Goal: Information Seeking & Learning: Learn about a topic

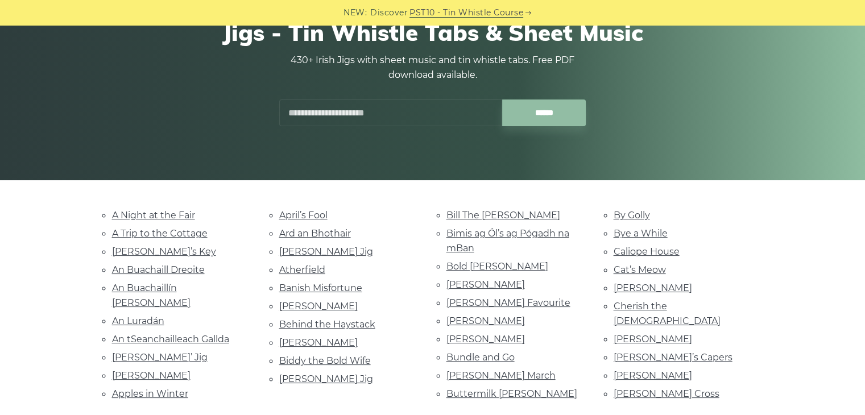
scroll to position [114, 0]
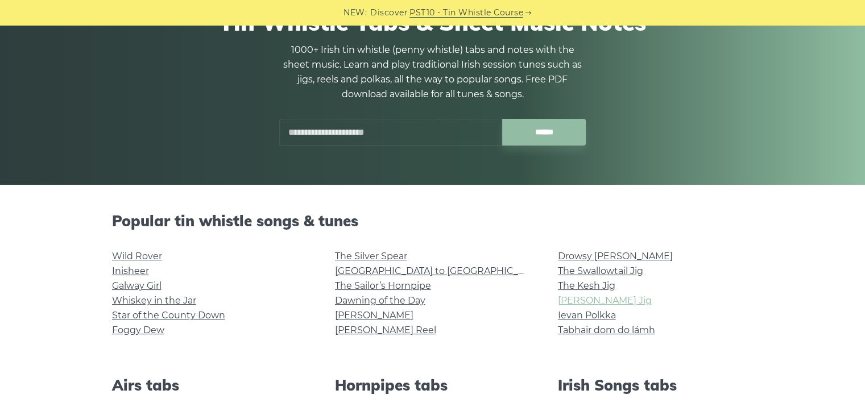
click at [615, 301] on link "[PERSON_NAME] Jig" at bounding box center [605, 300] width 94 height 11
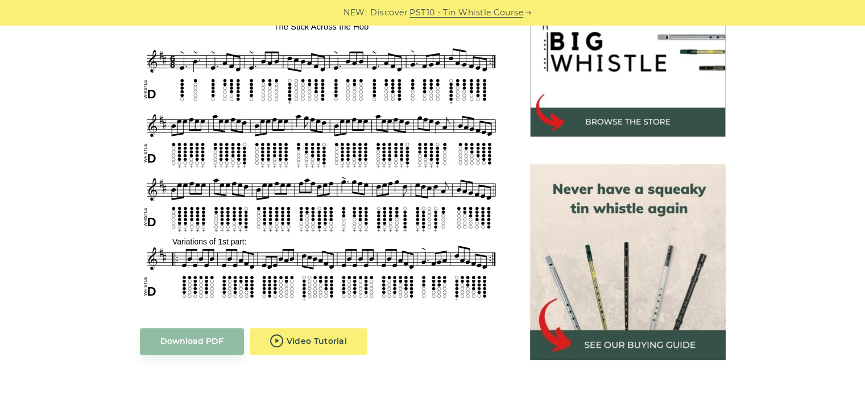
scroll to position [455, 0]
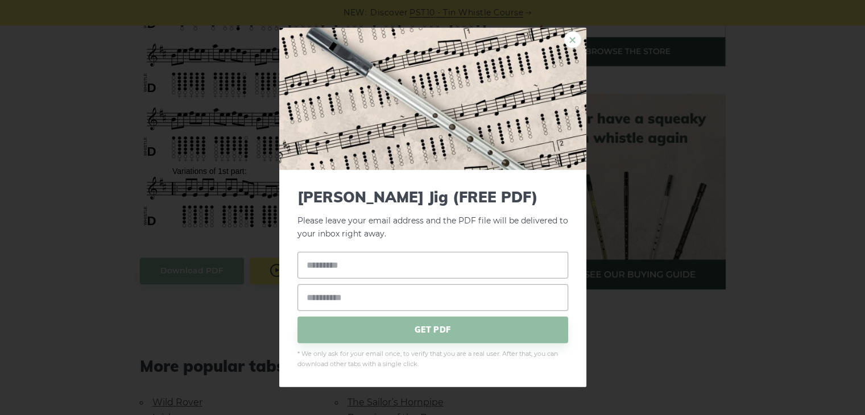
click at [568, 46] on link "×" at bounding box center [572, 39] width 17 height 17
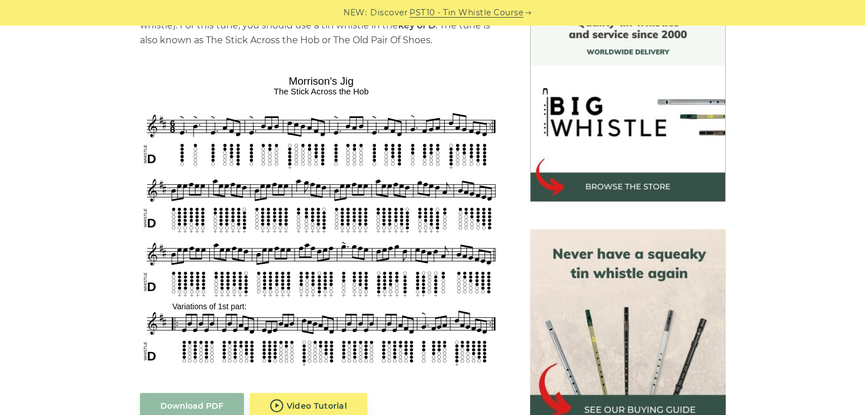
scroll to position [285, 0]
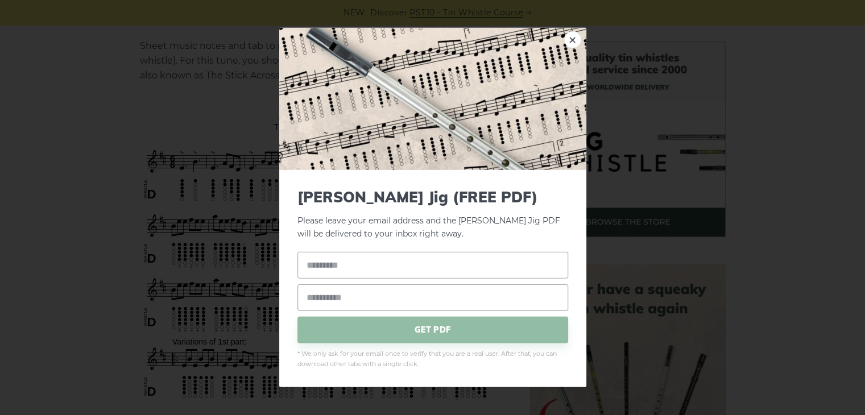
drag, startPoint x: 126, startPoint y: 135, endPoint x: 126, endPoint y: 129, distance: 6.3
click at [126, 135] on div "× Morrison’s Jig (FREE PDF) Please leave your email address and the Morrison’s …" at bounding box center [432, 207] width 865 height 415
click at [574, 41] on link "×" at bounding box center [572, 39] width 17 height 17
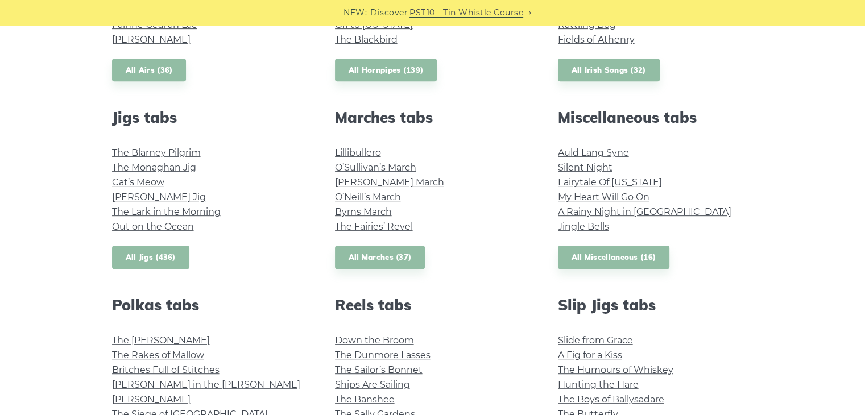
click at [123, 253] on link "All Jigs (436)" at bounding box center [150, 257] width 77 height 23
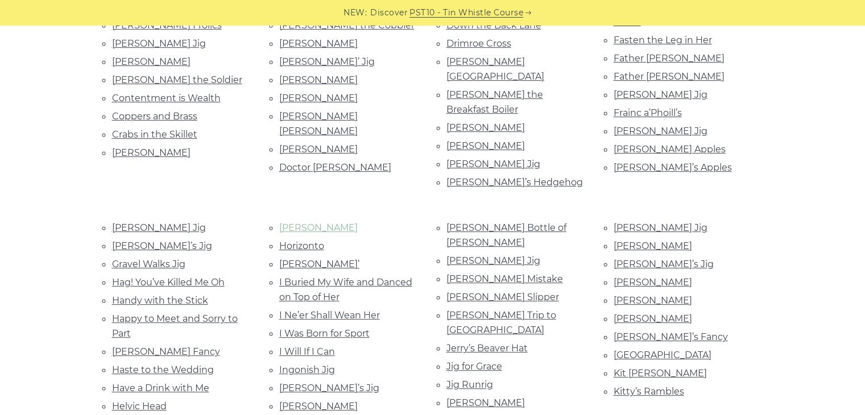
click at [312, 222] on link "[PERSON_NAME]" at bounding box center [318, 227] width 79 height 11
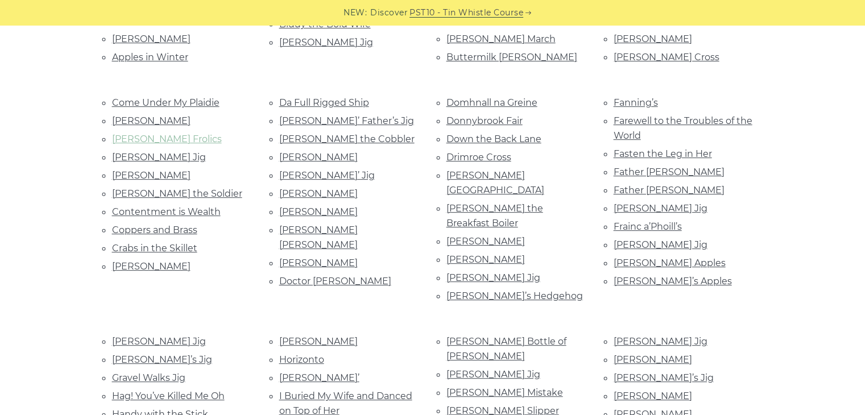
click at [160, 134] on link "[PERSON_NAME] Frolics" at bounding box center [167, 139] width 110 height 11
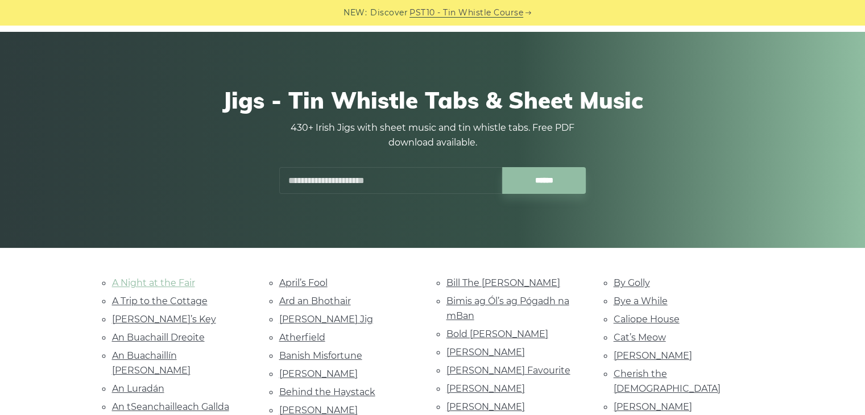
scroll to position [57, 0]
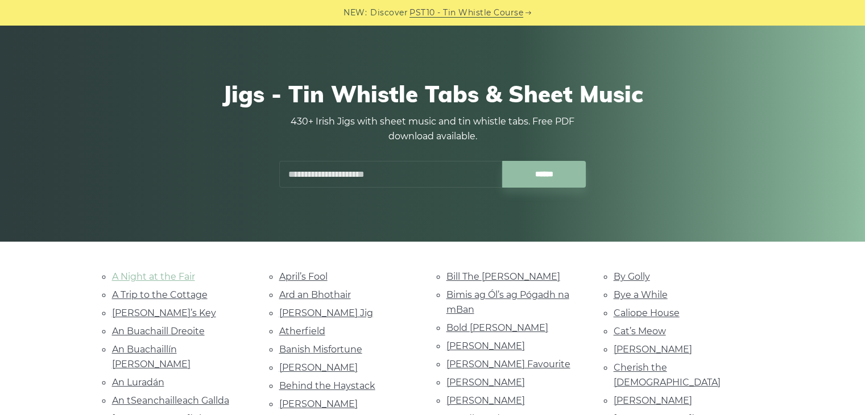
click at [168, 277] on link "A Night at the Fair" at bounding box center [153, 276] width 83 height 11
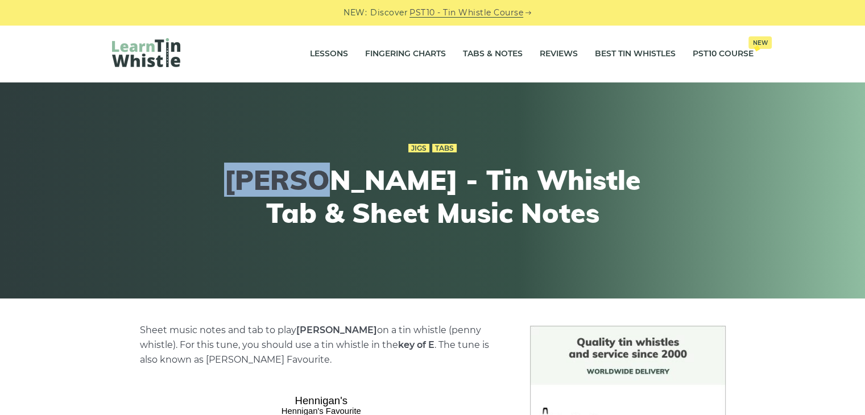
drag, startPoint x: 237, startPoint y: 183, endPoint x: 328, endPoint y: 178, distance: 91.2
click at [328, 178] on h1 "[PERSON_NAME] - Tin Whistle Tab & Sheet Music Notes" at bounding box center [433, 196] width 419 height 65
click at [149, 178] on div "Jigs Tabs [PERSON_NAME] - Tin Whistle Tab & Sheet Music Notes" at bounding box center [433, 190] width 696 height 155
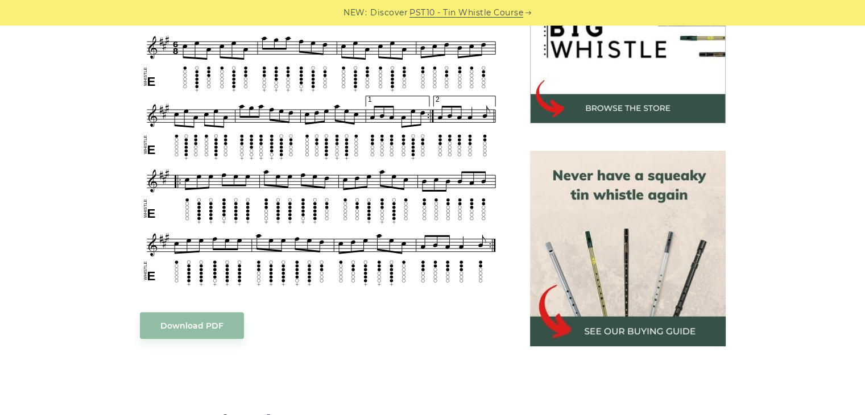
scroll to position [228, 0]
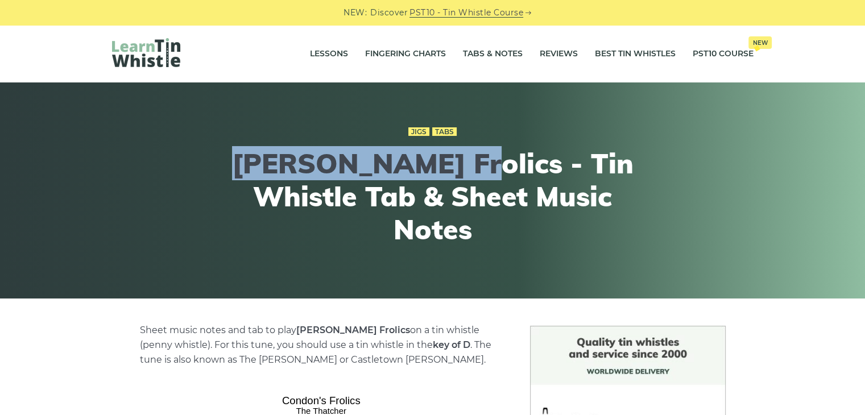
click at [446, 166] on h1 "[PERSON_NAME] Frolics - Tin Whistle Tab & Sheet Music Notes" at bounding box center [433, 196] width 419 height 98
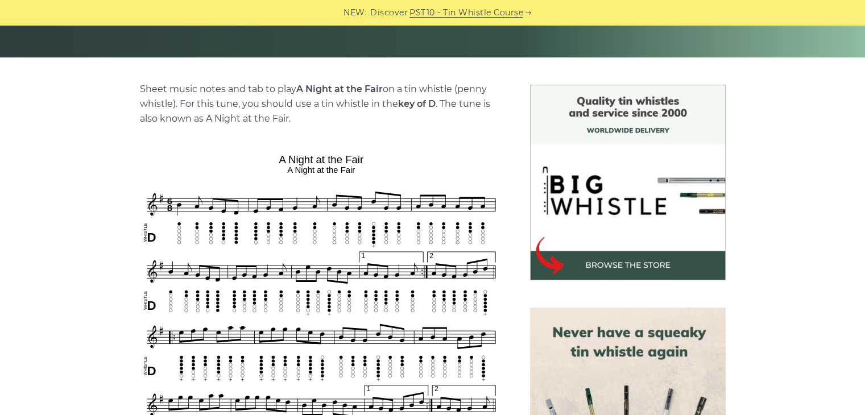
scroll to position [114, 0]
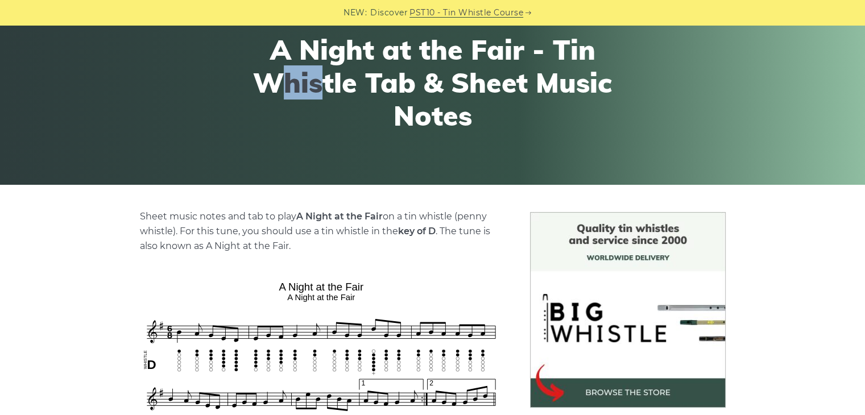
drag, startPoint x: 270, startPoint y: 72, endPoint x: 301, endPoint y: 67, distance: 31.2
click at [320, 69] on h1 "A Night at the Fair - Tin Whistle Tab & Sheet Music Notes" at bounding box center [433, 83] width 419 height 98
click at [252, 52] on h1 "A Night at the Fair - Tin Whistle Tab & Sheet Music Notes" at bounding box center [433, 83] width 419 height 98
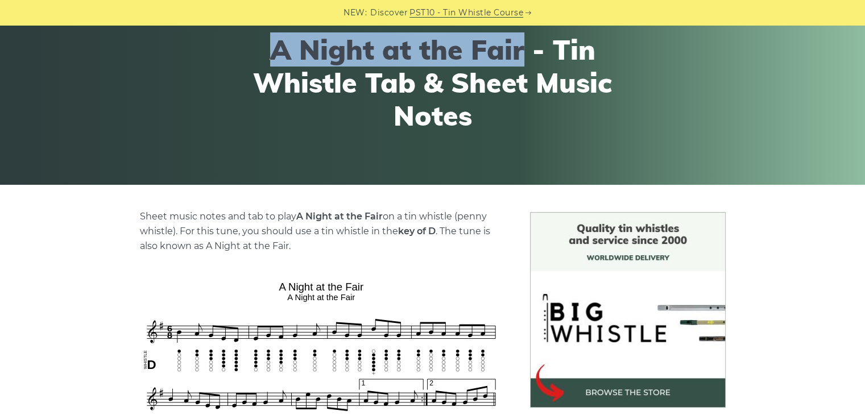
drag, startPoint x: 271, startPoint y: 48, endPoint x: 520, endPoint y: 60, distance: 249.0
click at [521, 60] on h1 "A Night at the Fair - Tin Whistle Tab & Sheet Music Notes" at bounding box center [433, 83] width 419 height 98
copy h1 "A Night at the Fair"
